Goal: Transaction & Acquisition: Purchase product/service

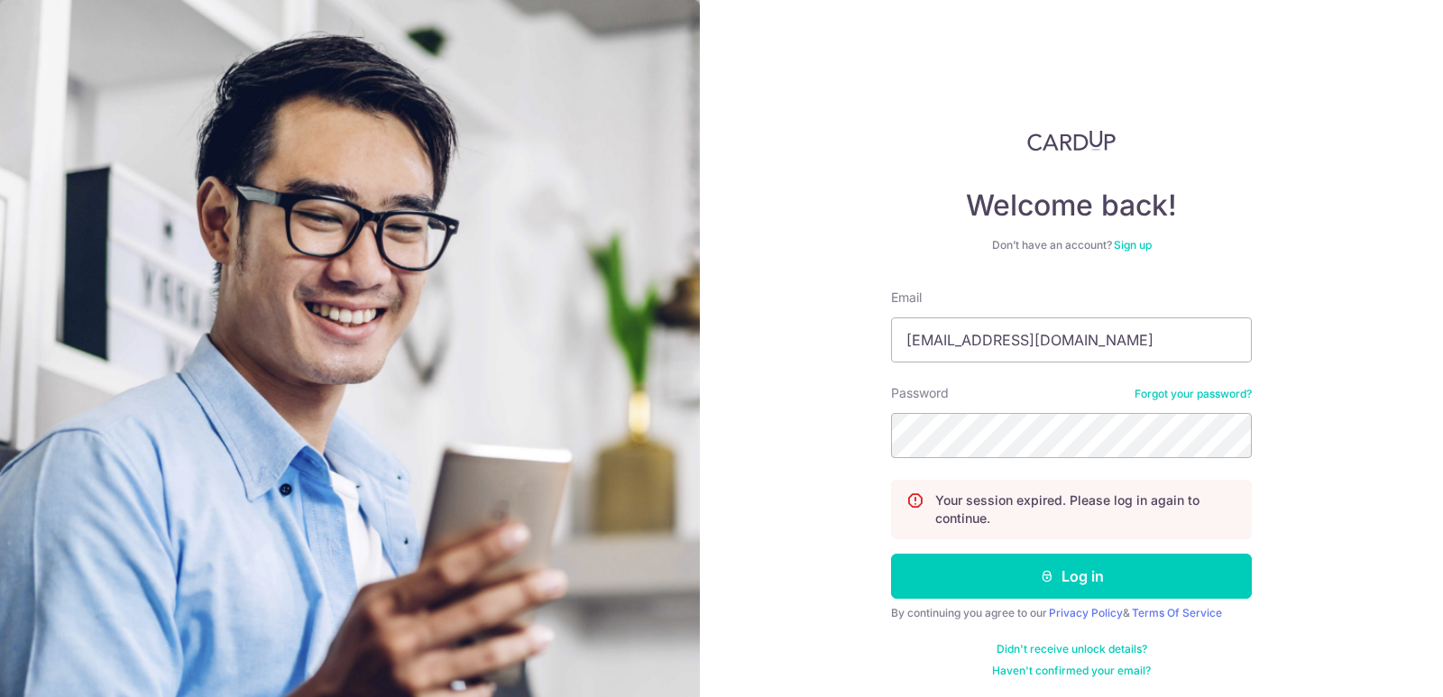
click at [891, 554] on button "Log in" at bounding box center [1071, 576] width 361 height 45
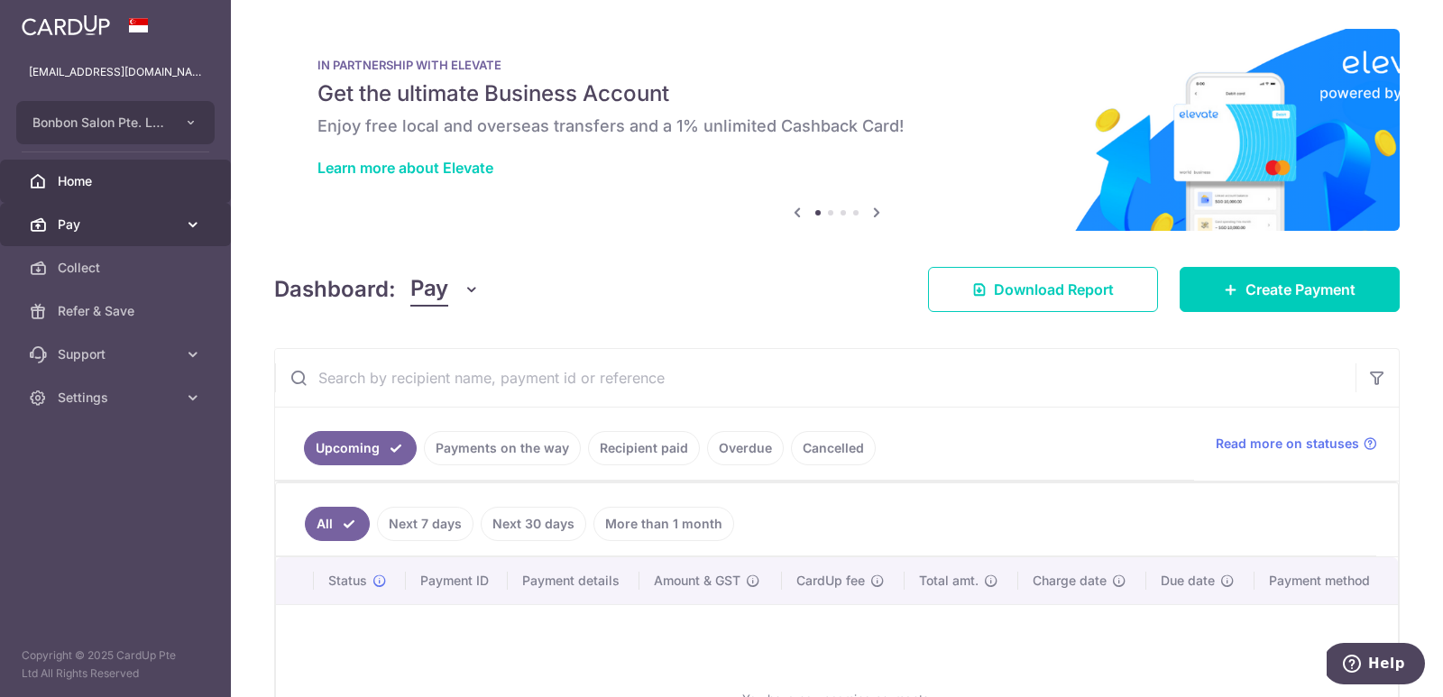
click at [191, 221] on icon at bounding box center [193, 224] width 18 height 18
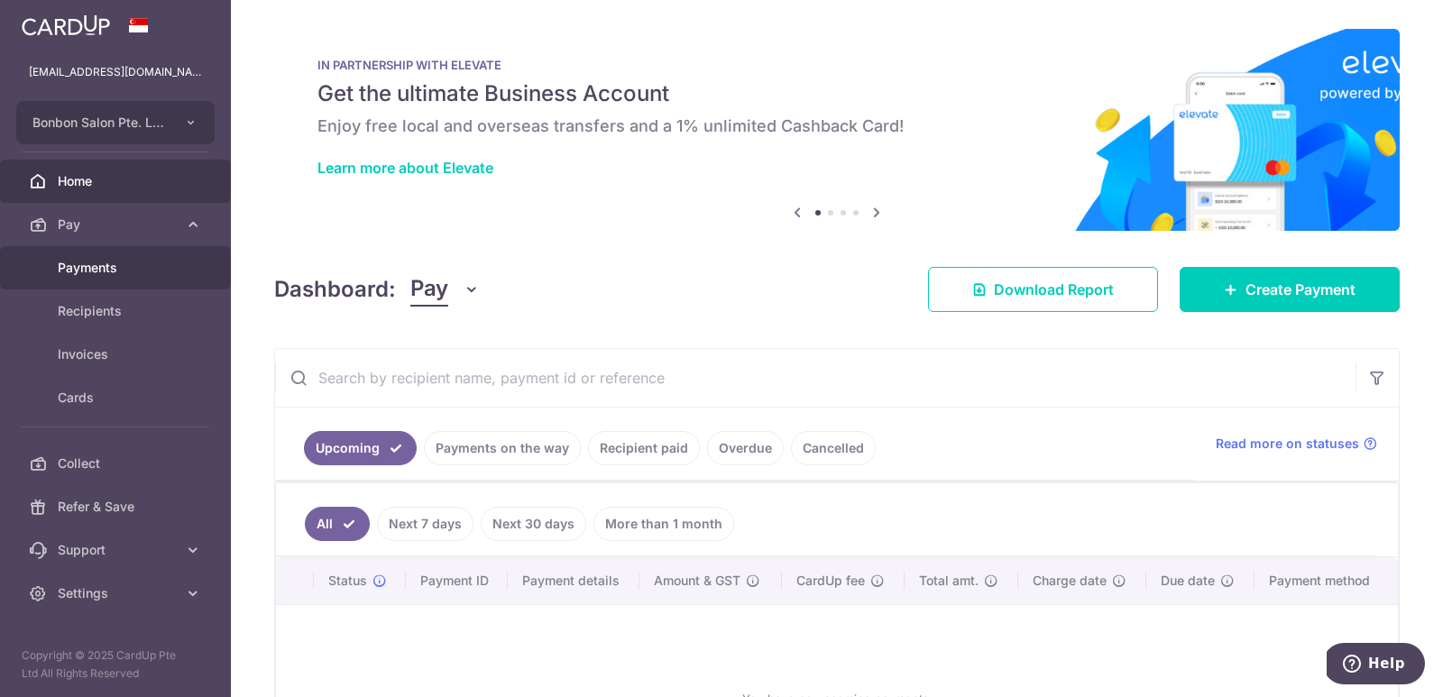
click at [167, 262] on span "Payments" at bounding box center [117, 268] width 119 height 18
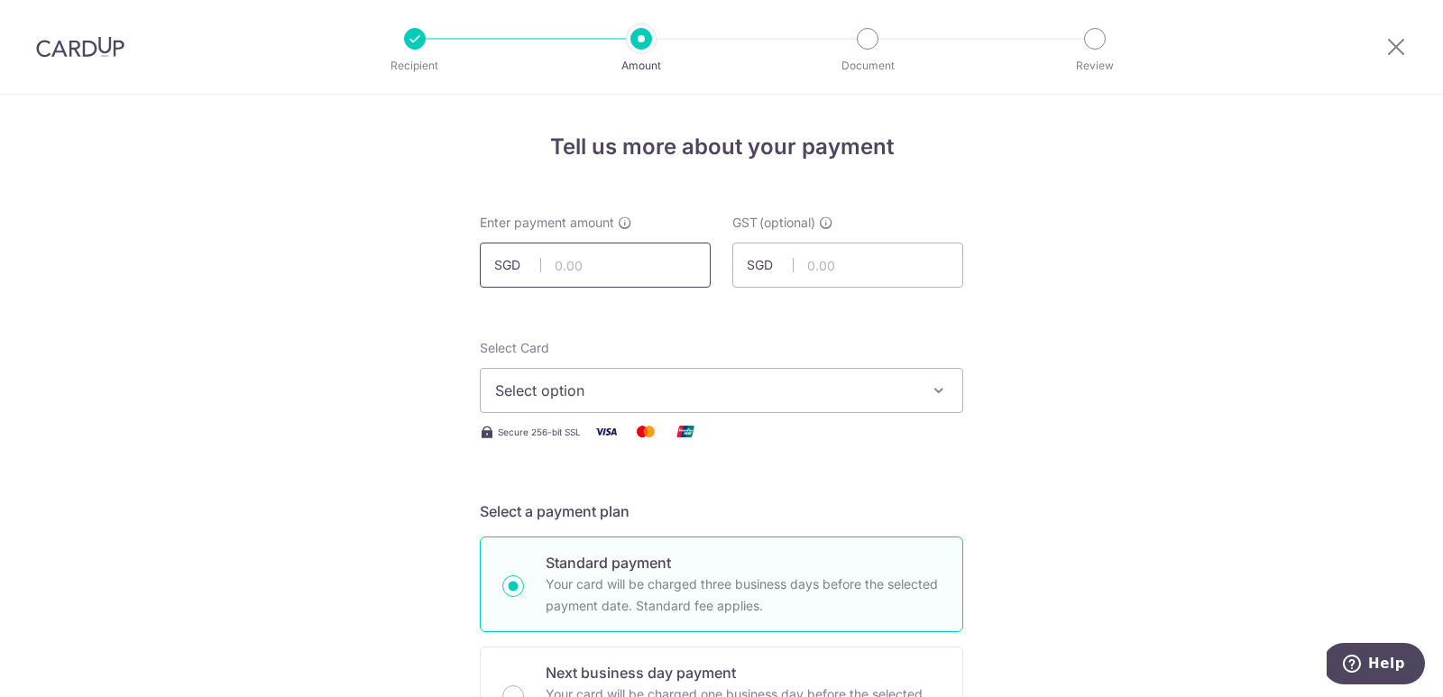
click at [646, 267] on input "text" at bounding box center [595, 265] width 231 height 45
type input "25,000.00"
click at [751, 388] on span "Select option" at bounding box center [705, 391] width 420 height 22
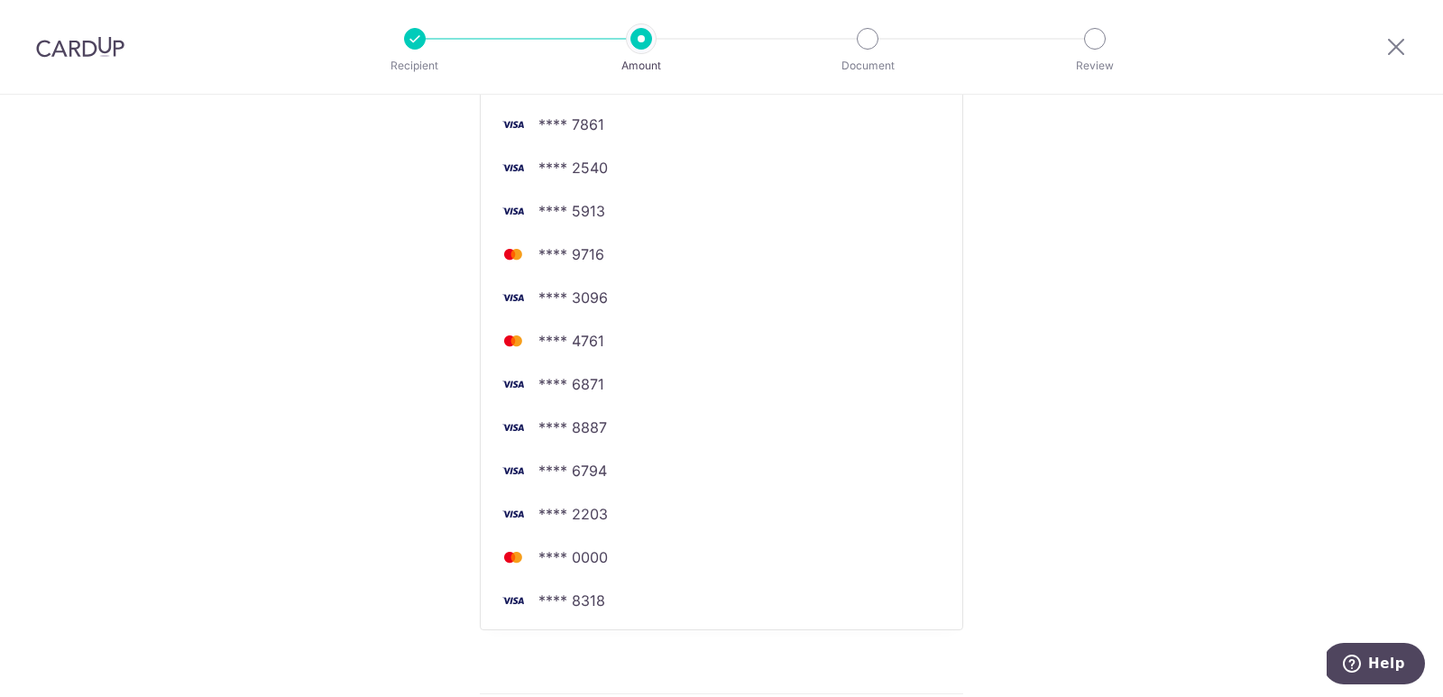
scroll to position [407, 0]
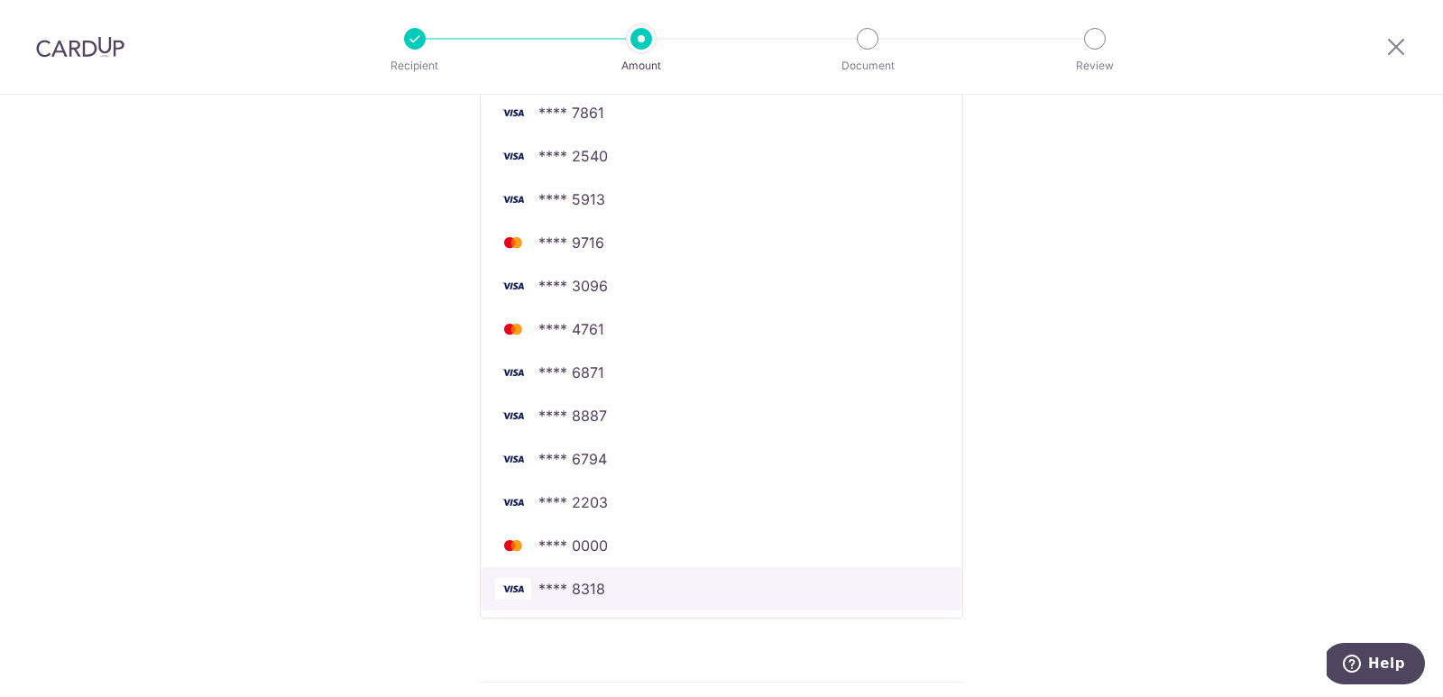
click at [598, 589] on span "**** 8318" at bounding box center [571, 589] width 67 height 22
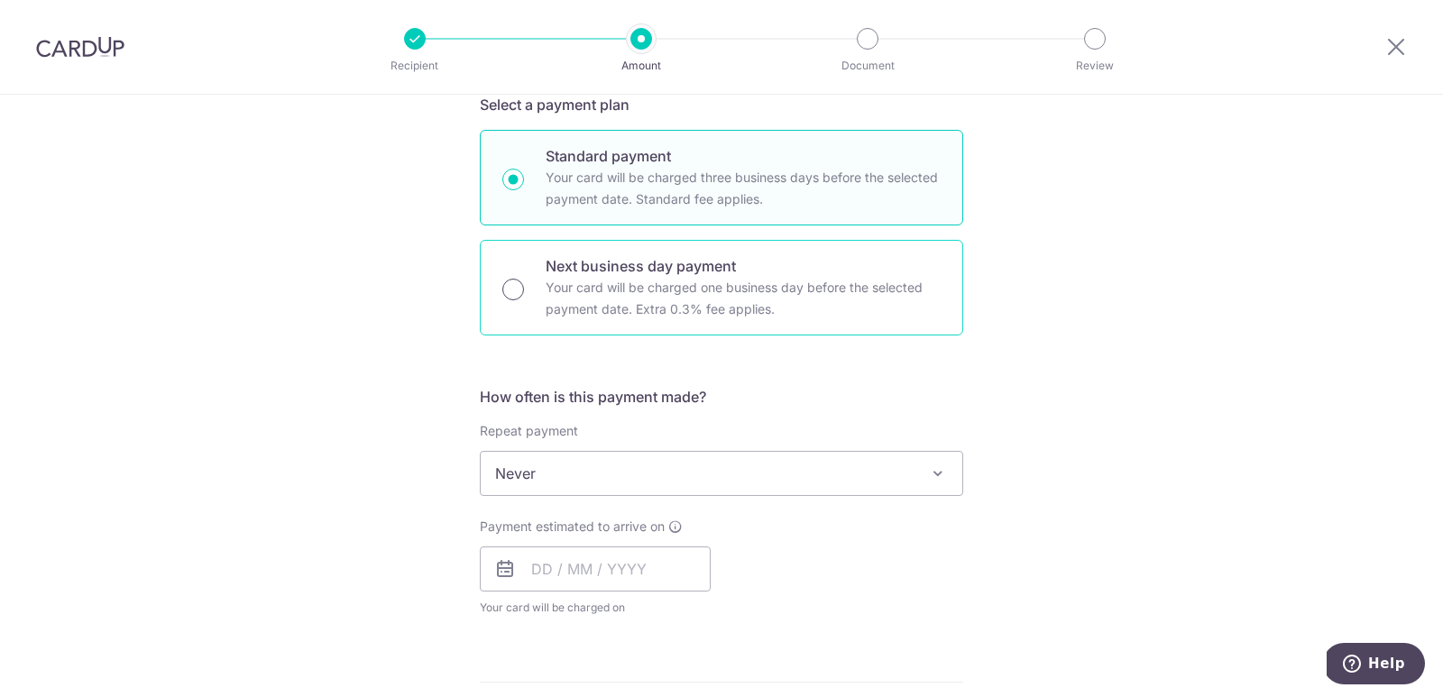
click at [514, 289] on input "Next business day payment Your card will be charged one business day before the…" at bounding box center [513, 290] width 22 height 22
radio input "true"
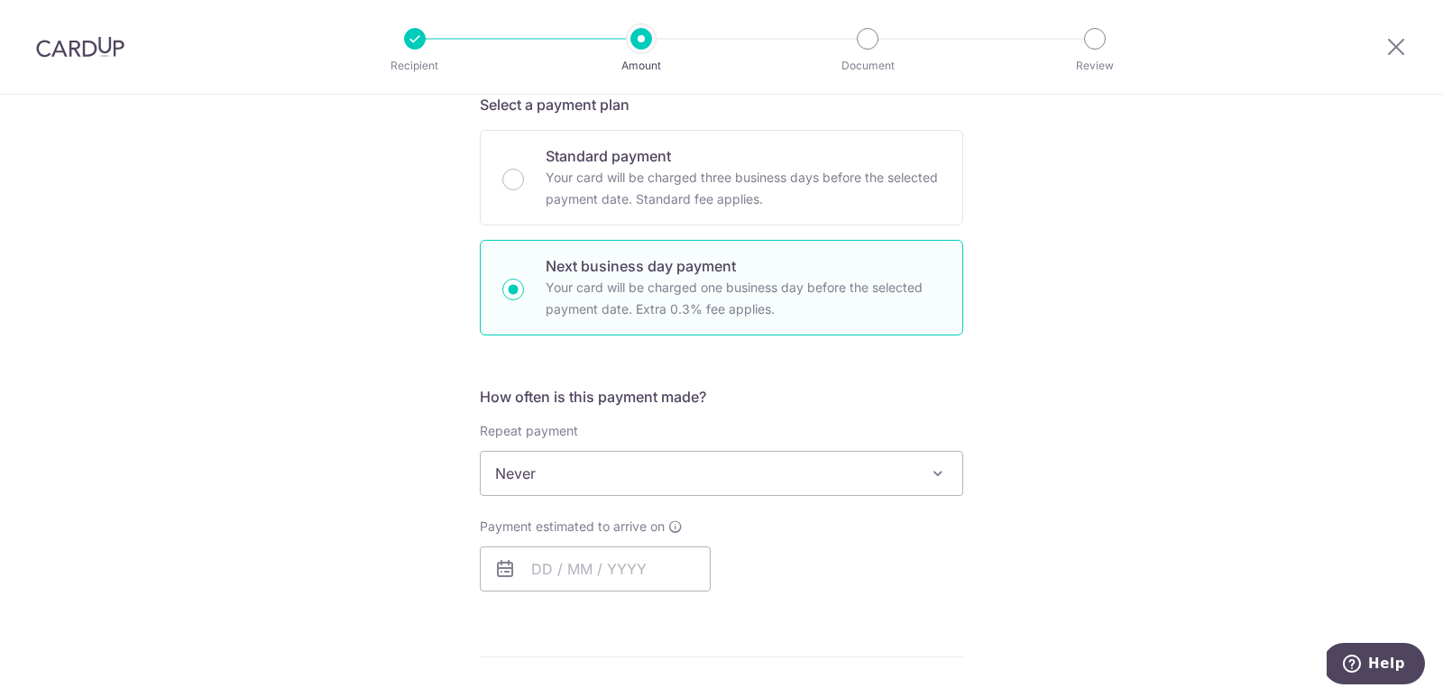
scroll to position [628, 0]
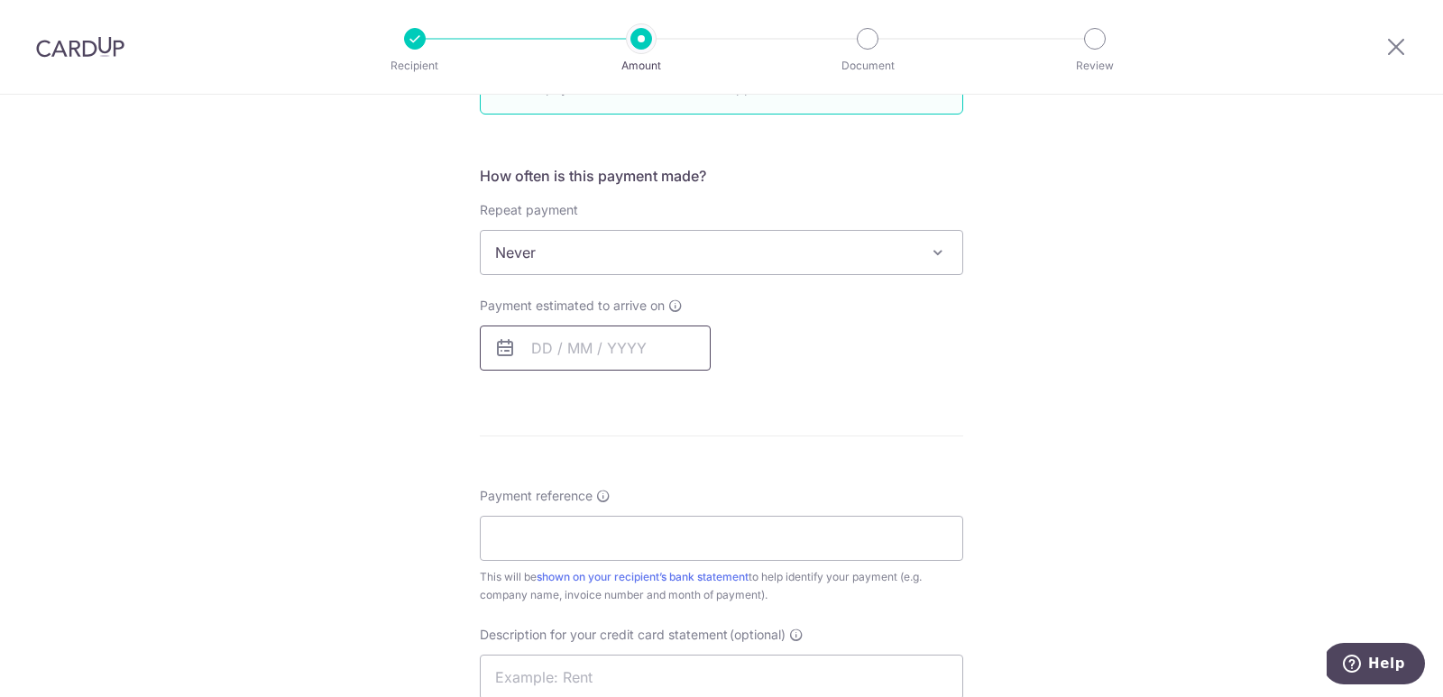
click at [532, 338] on input "text" at bounding box center [595, 347] width 231 height 45
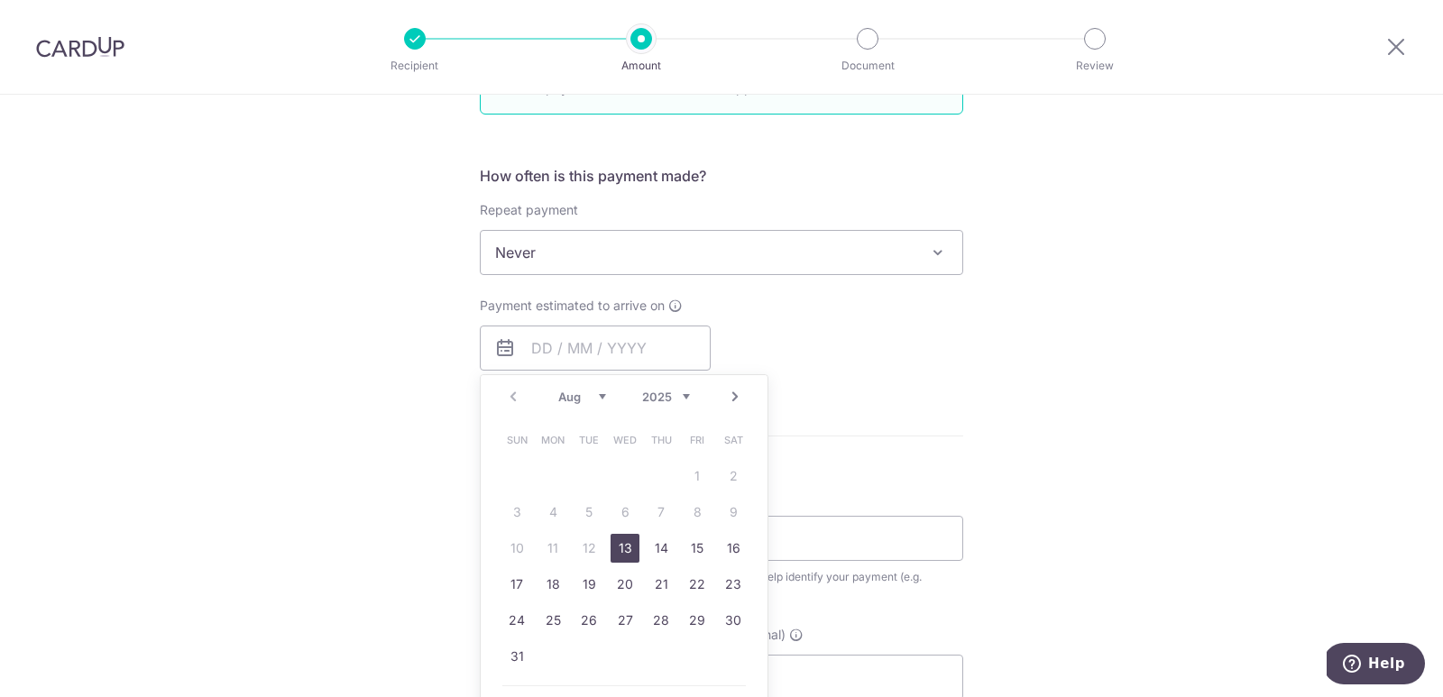
click at [622, 544] on link "13" at bounding box center [624, 548] width 29 height 29
type input "[DATE]"
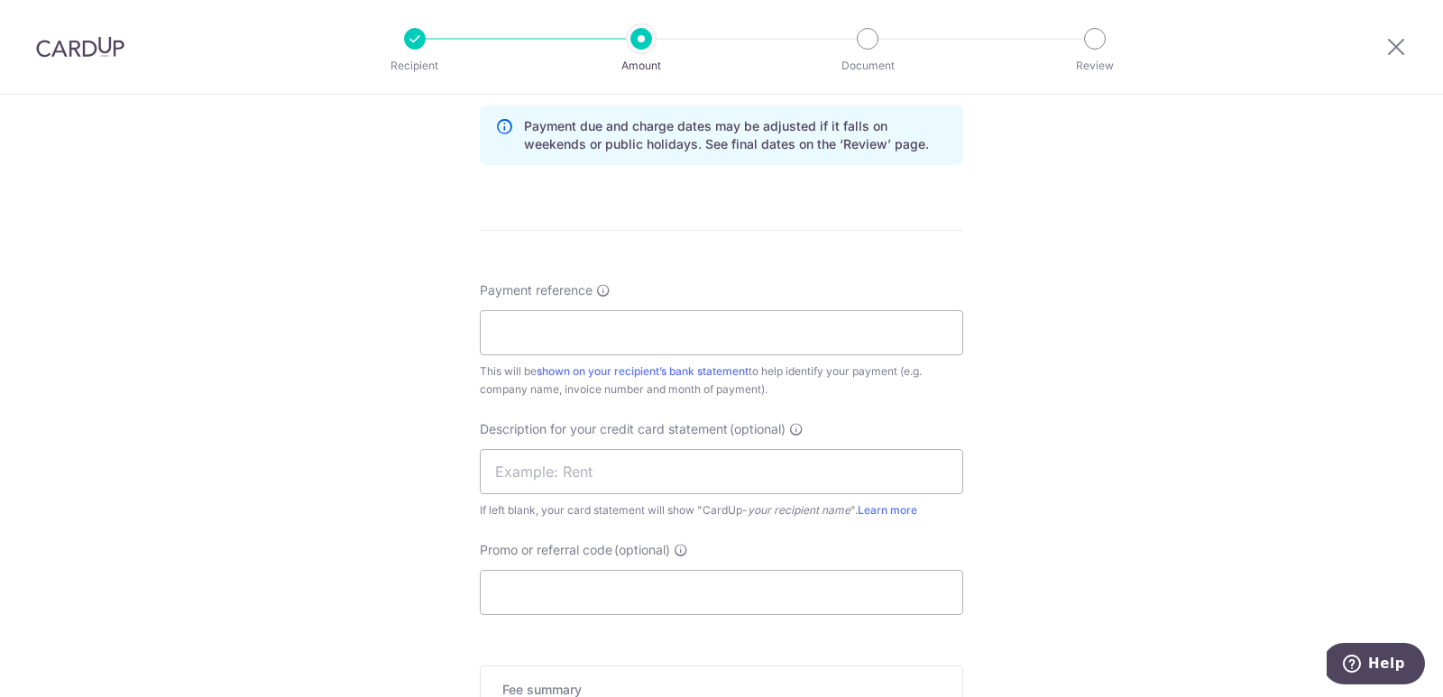
scroll to position [934, 0]
click at [701, 326] on input "Payment reference" at bounding box center [721, 330] width 483 height 45
type input "supplier invoice"
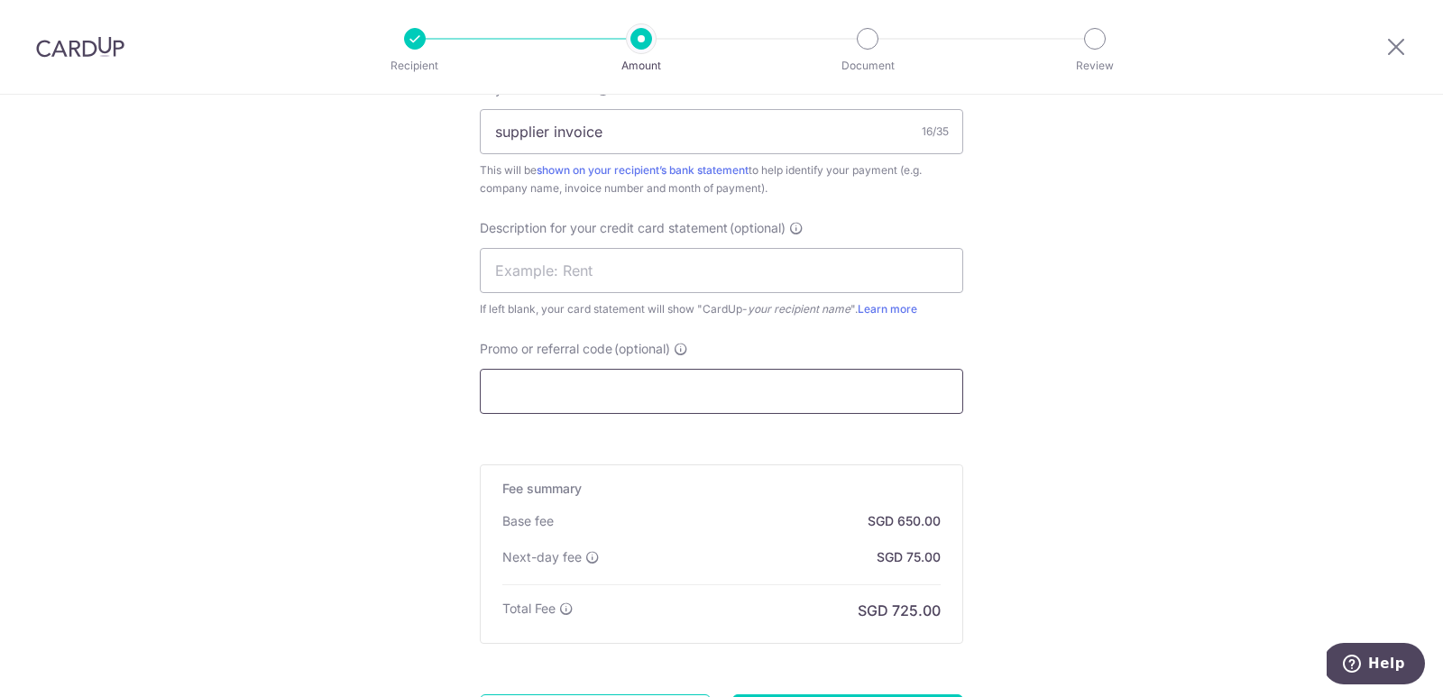
click at [683, 386] on input "Promo or referral code (optional)" at bounding box center [721, 391] width 483 height 45
type input "JEN175"
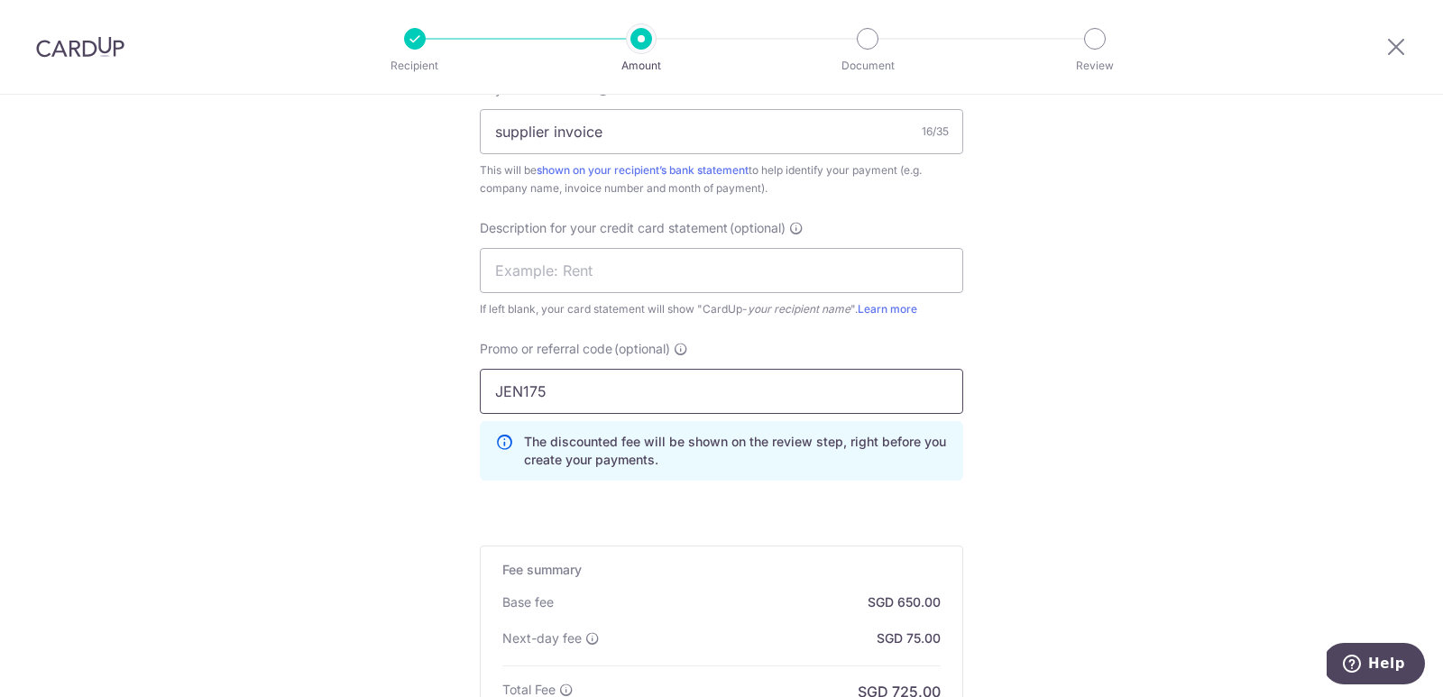
scroll to position [1392, 0]
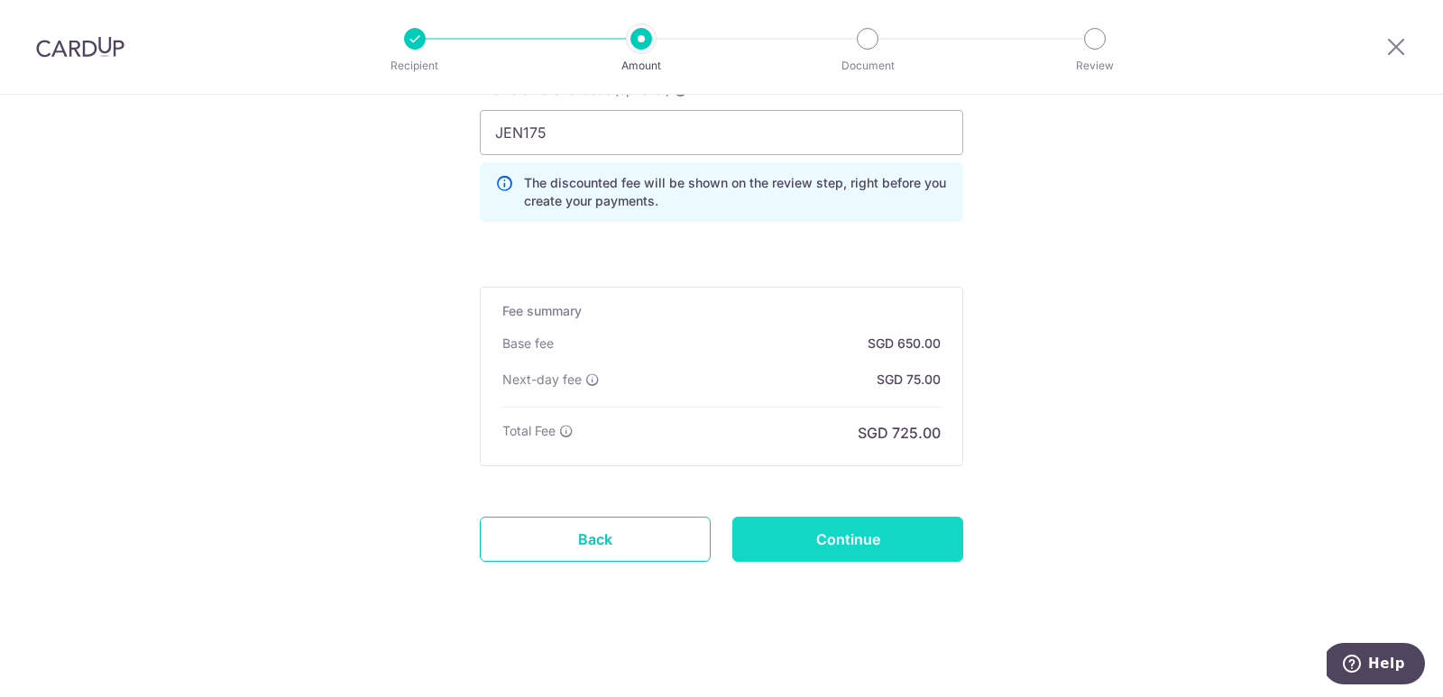
click at [815, 538] on input "Continue" at bounding box center [847, 539] width 231 height 45
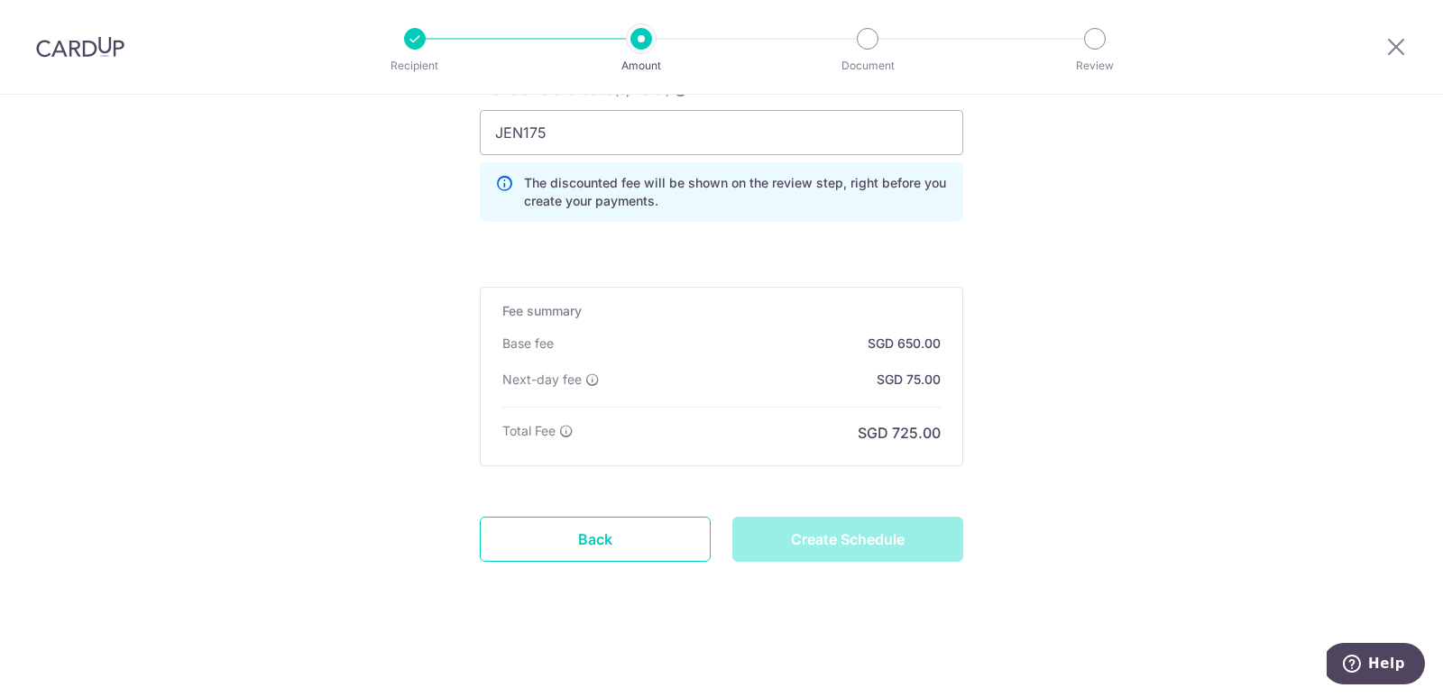
type input "Create Schedule"
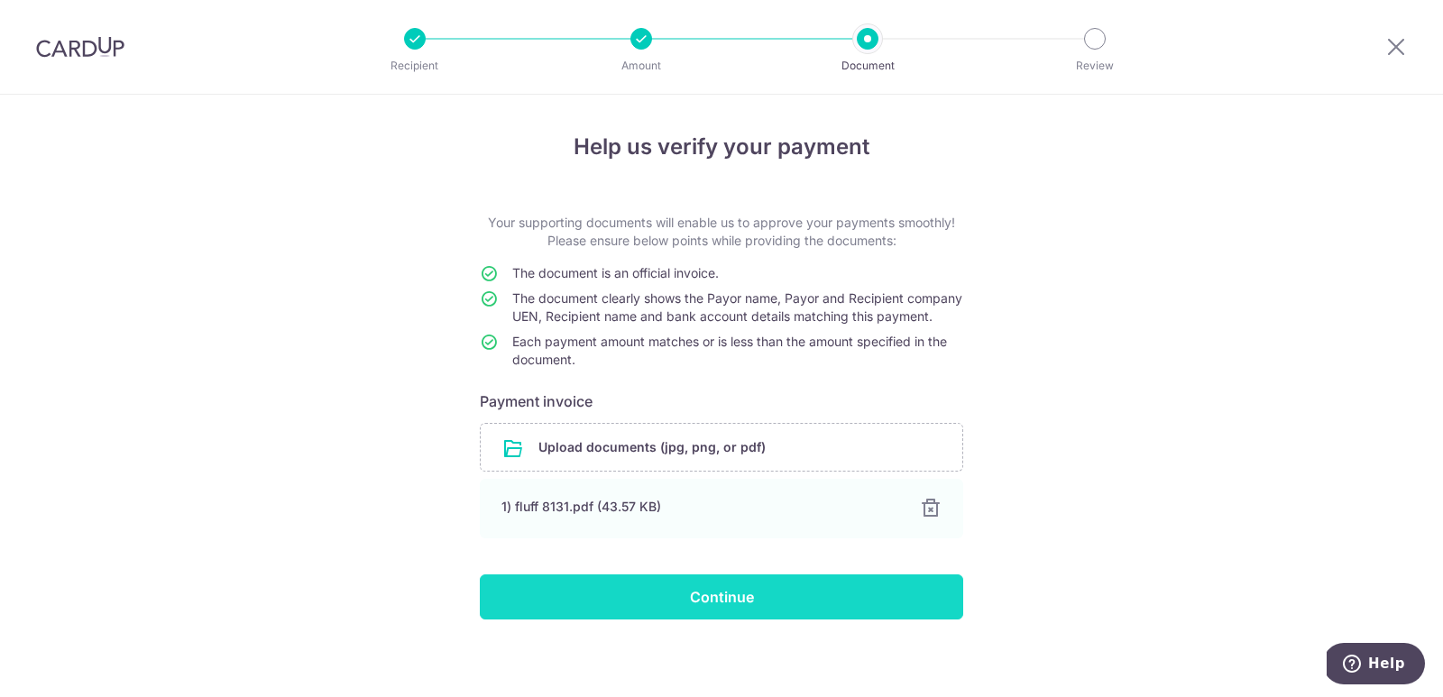
click at [679, 619] on input "Continue" at bounding box center [721, 596] width 483 height 45
